Goal: Navigation & Orientation: Find specific page/section

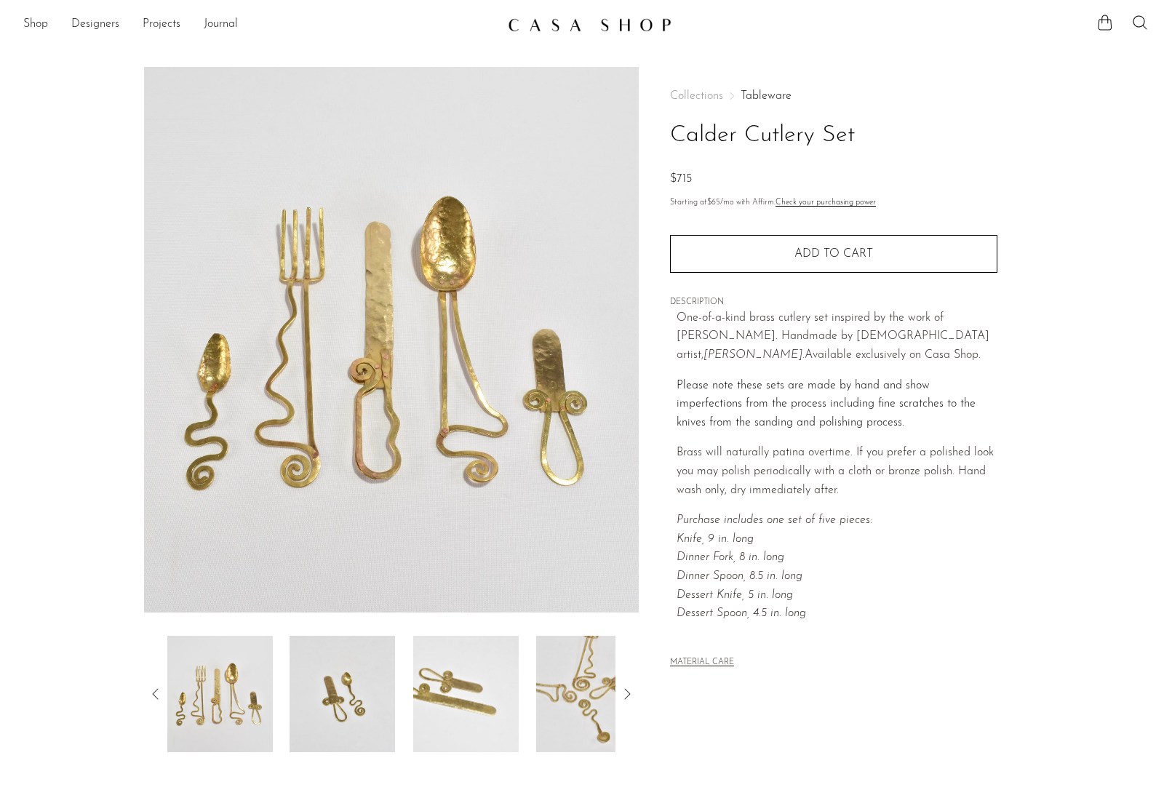
scroll to position [149, 0]
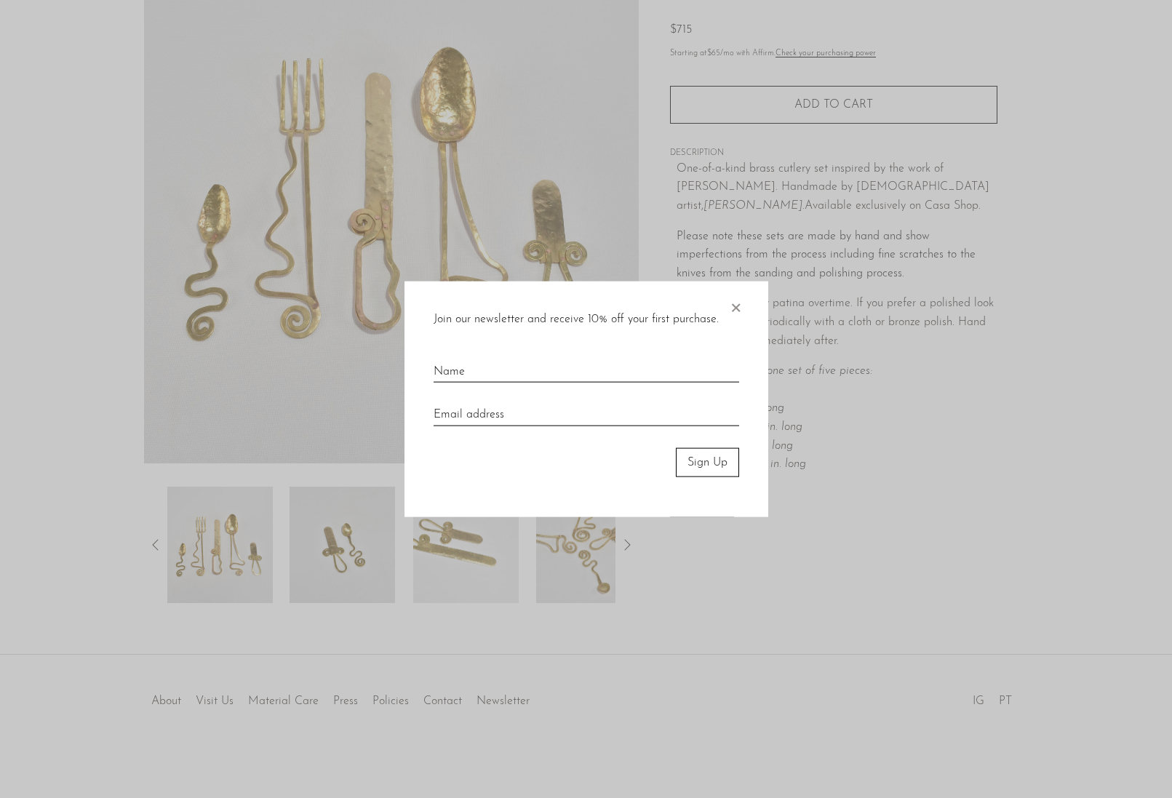
drag, startPoint x: 733, startPoint y: 305, endPoint x: 236, endPoint y: 692, distance: 630.4
click at [733, 306] on span "×" at bounding box center [735, 304] width 15 height 47
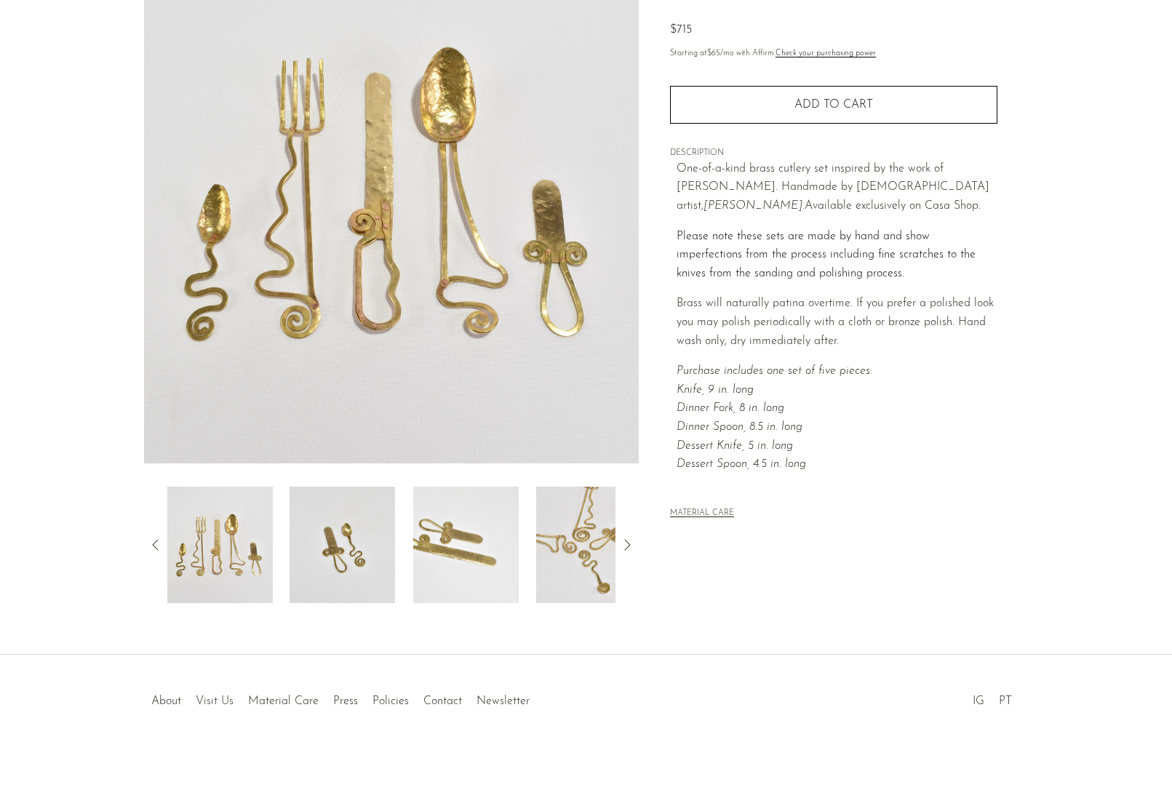
click at [223, 701] on link "Visit Us" at bounding box center [215, 702] width 38 height 12
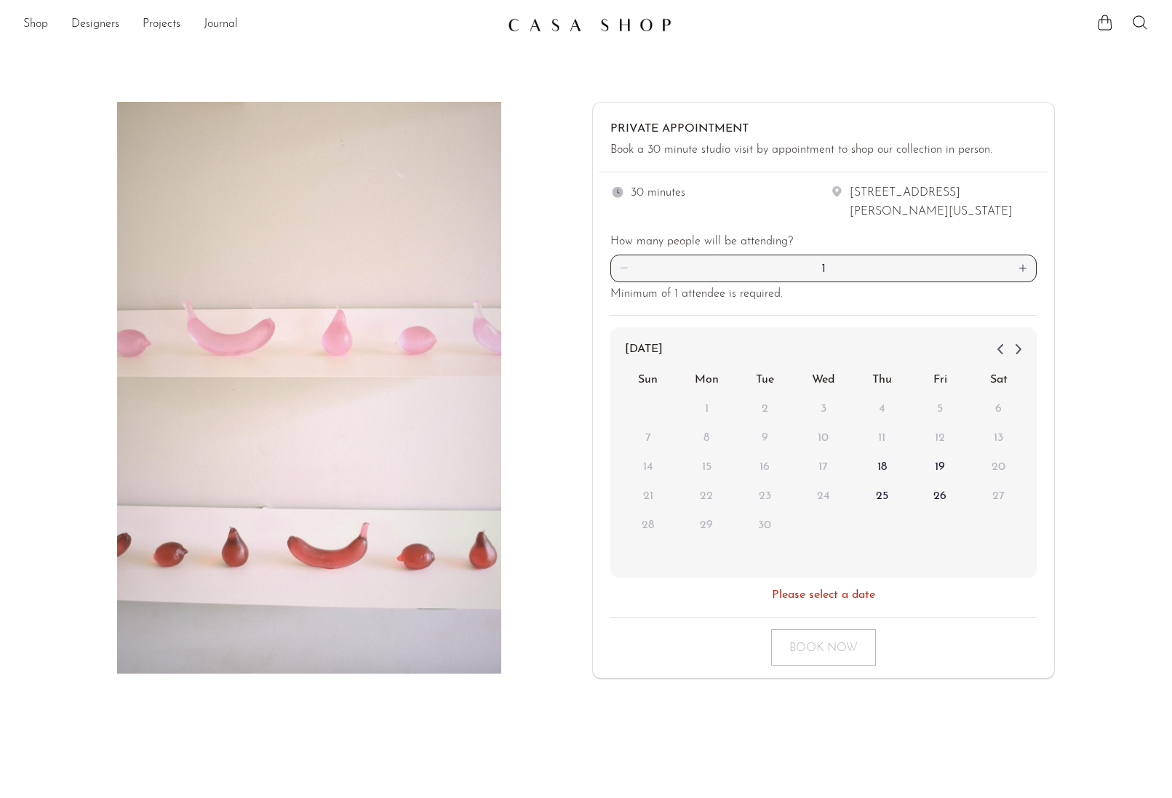
click at [579, 23] on img at bounding box center [590, 24] width 164 height 15
